Goal: Complete application form: Complete application form

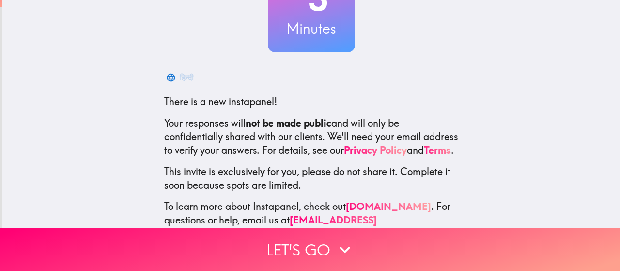
scroll to position [132, 0]
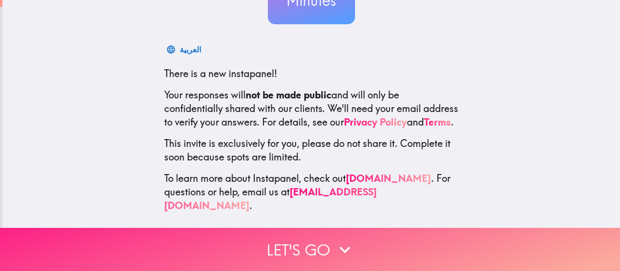
click at [343, 246] on icon "button" at bounding box center [345, 249] width 11 height 7
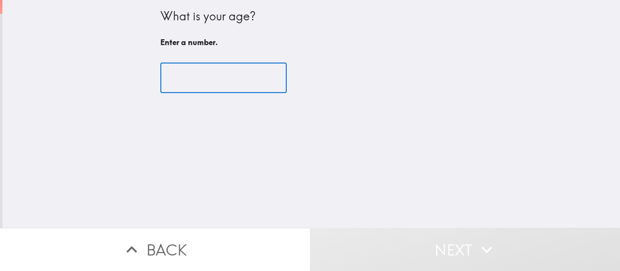
click at [185, 85] on input "number" at bounding box center [223, 78] width 126 height 30
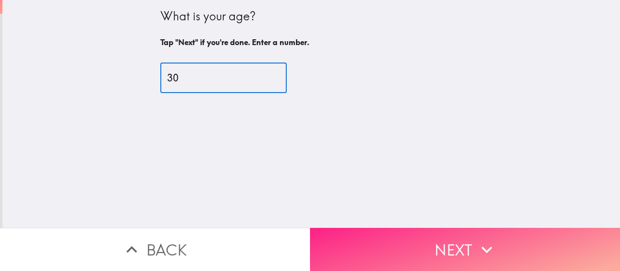
type input "30"
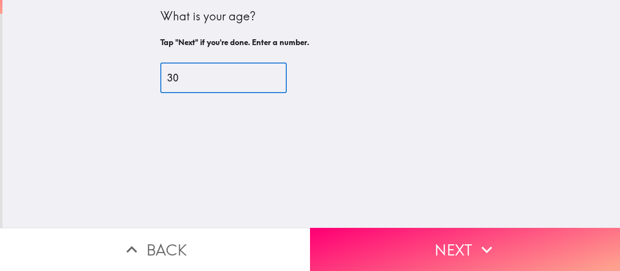
click at [397, 238] on button "Next" at bounding box center [465, 249] width 310 height 43
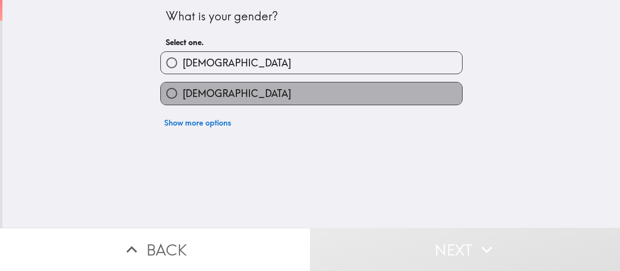
click at [205, 89] on span "[DEMOGRAPHIC_DATA]" at bounding box center [237, 94] width 108 height 14
click at [183, 89] on input "[DEMOGRAPHIC_DATA]" at bounding box center [172, 93] width 22 height 22
radio input "true"
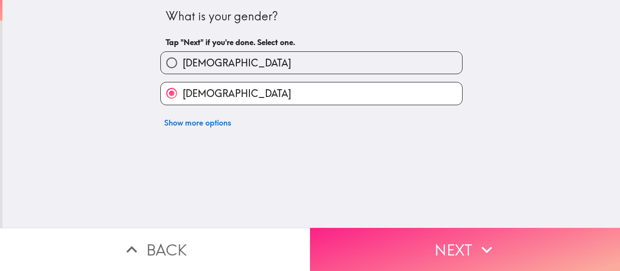
click at [425, 241] on button "Next" at bounding box center [465, 249] width 310 height 43
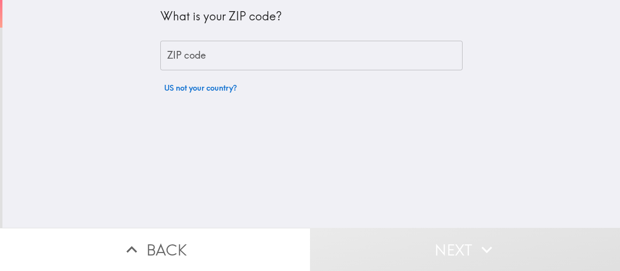
click at [194, 55] on input "ZIP code" at bounding box center [311, 56] width 302 height 30
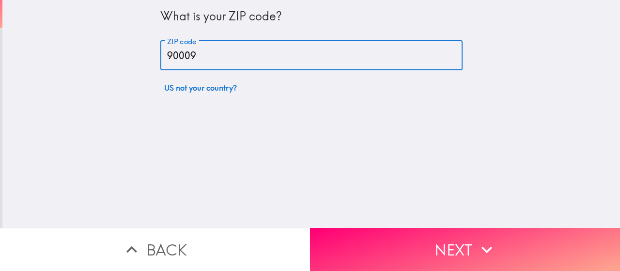
type input "90009"
click at [431, 246] on button "Next" at bounding box center [465, 249] width 310 height 43
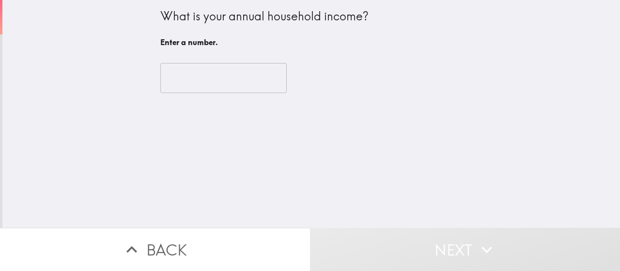
click at [185, 79] on input "number" at bounding box center [223, 78] width 126 height 30
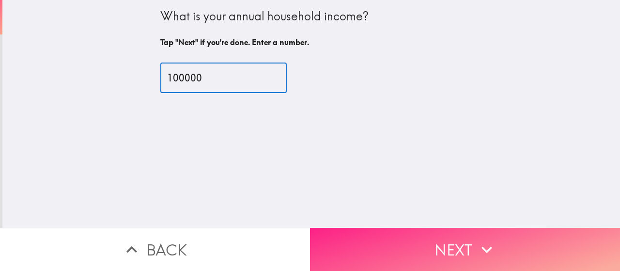
type input "100000"
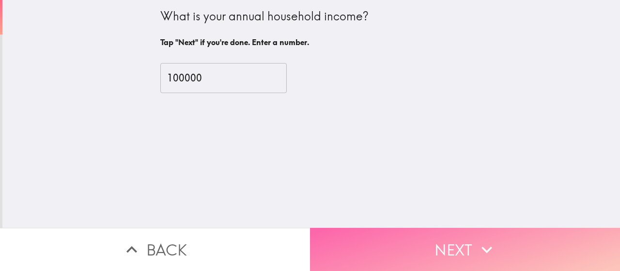
click at [428, 245] on button "Next" at bounding box center [465, 249] width 310 height 43
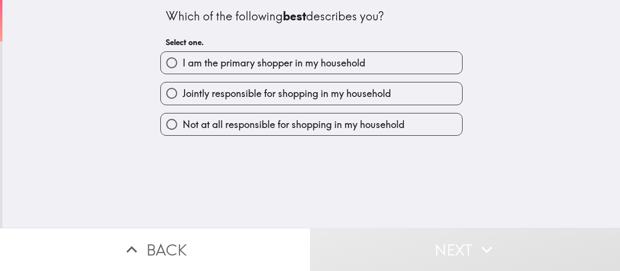
click at [240, 61] on span "I am the primary shopper in my household" at bounding box center [274, 63] width 183 height 14
click at [183, 61] on input "I am the primary shopper in my household" at bounding box center [172, 63] width 22 height 22
radio input "true"
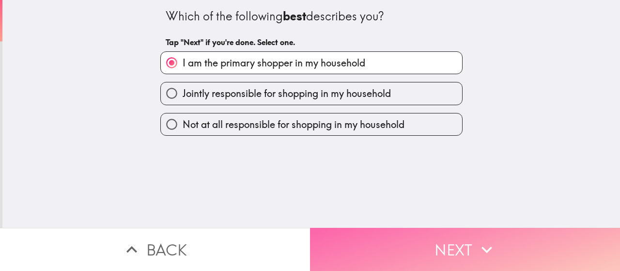
click at [423, 230] on button "Next" at bounding box center [465, 249] width 310 height 43
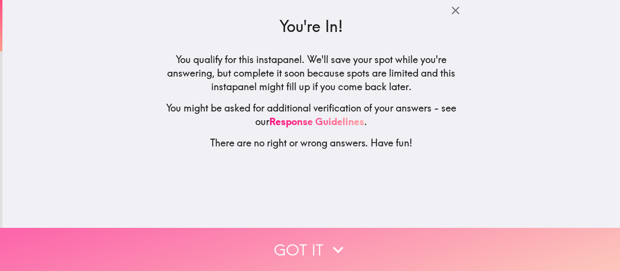
click at [318, 240] on button "Got it" at bounding box center [310, 249] width 620 height 43
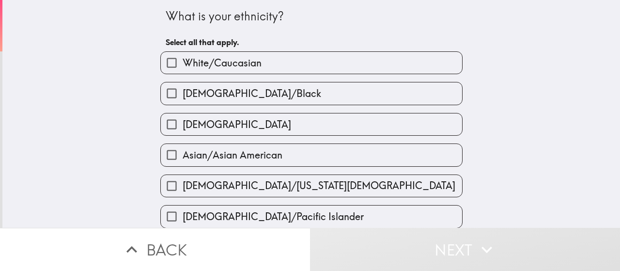
click at [226, 65] on span "White/Caucasian" at bounding box center [222, 63] width 79 height 14
click at [183, 65] on input "White/Caucasian" at bounding box center [172, 63] width 22 height 22
checkbox input "true"
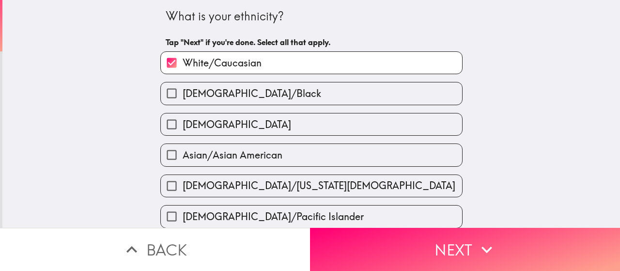
scroll to position [194, 0]
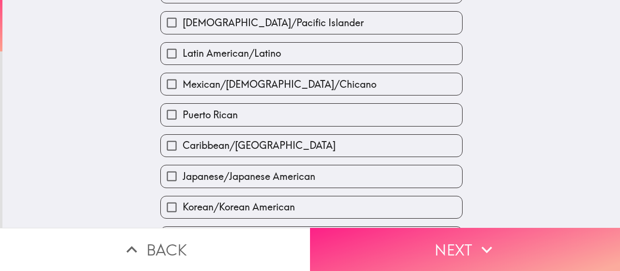
click at [420, 240] on button "Next" at bounding box center [465, 249] width 310 height 43
